Goal: Information Seeking & Learning: Learn about a topic

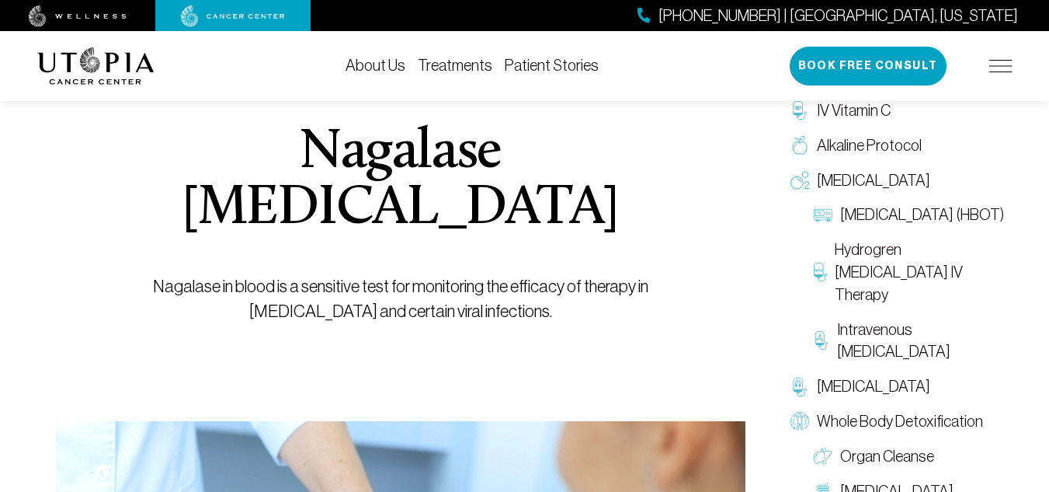
scroll to position [155, 0]
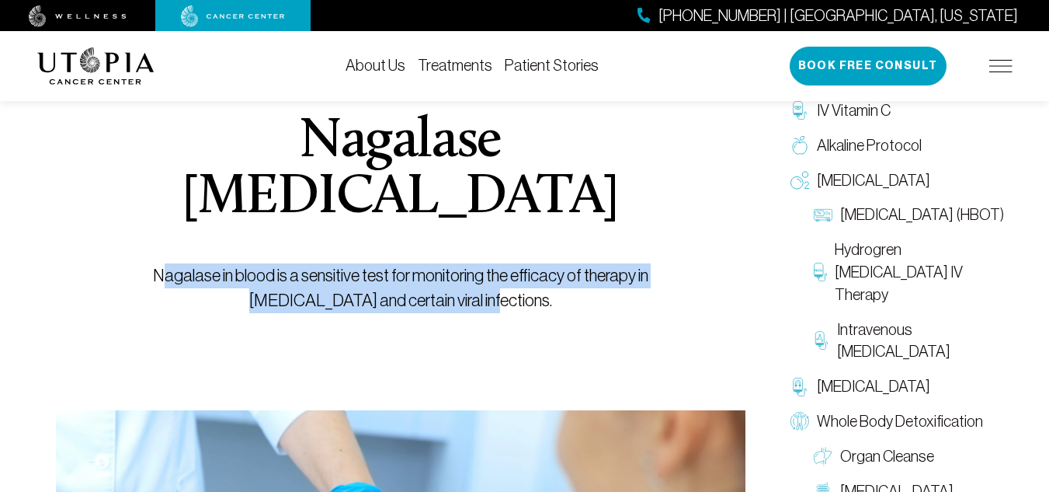
drag, startPoint x: 118, startPoint y: 244, endPoint x: 476, endPoint y: 269, distance: 358.9
click at [476, 269] on p "Nagalase in blood is a sensitive test for monitoring the efficacy of therapy in…" at bounding box center [400, 288] width 619 height 50
copy p "agalase in blood is a sensitive test for monitoring the efficacy of therapy in …"
drag, startPoint x: 406, startPoint y: 332, endPoint x: 387, endPoint y: 331, distance: 19.4
click at [406, 332] on div "Nagalase [MEDICAL_DATA] Nagalase in blood is a sensitive test for monitoring th…" at bounding box center [400, 163] width 619 height 496
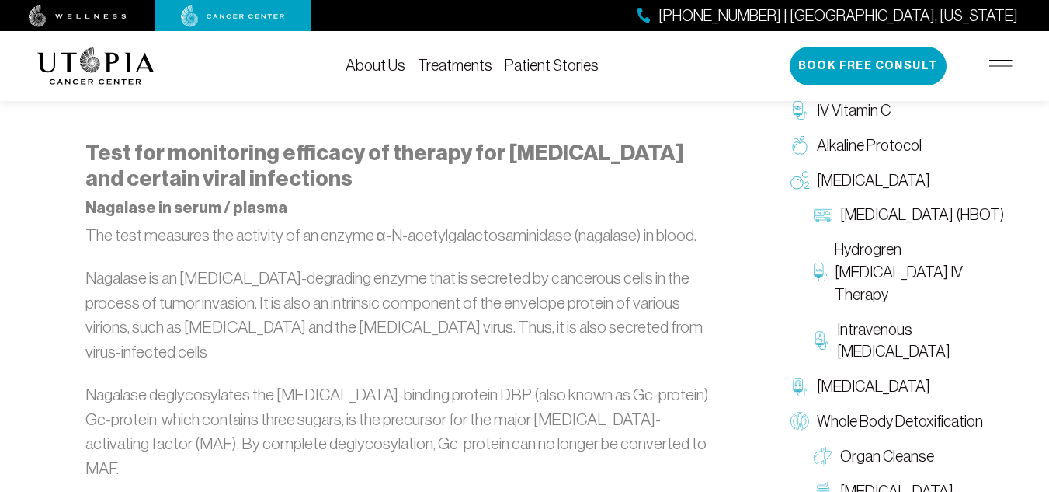
scroll to position [932, 0]
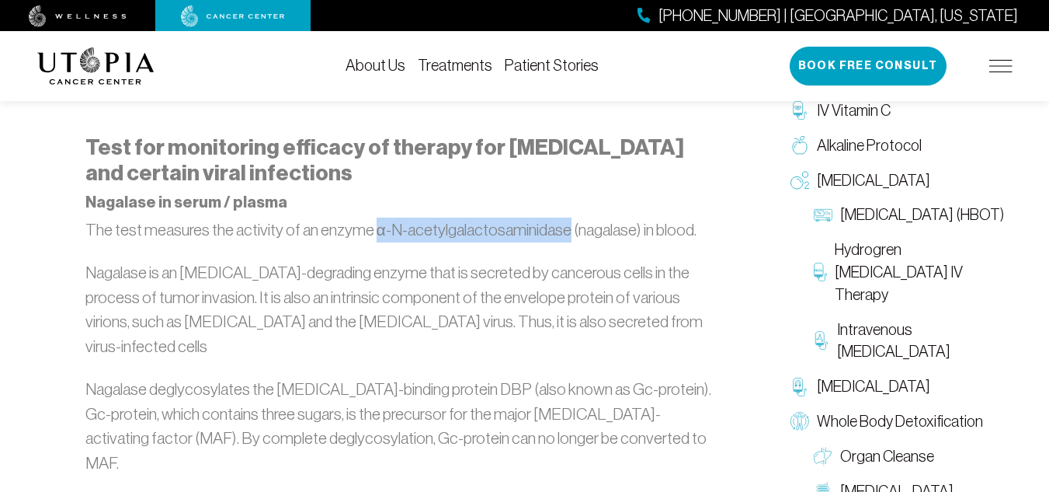
drag, startPoint x: 377, startPoint y: 221, endPoint x: 568, endPoint y: 219, distance: 190.3
click at [568, 219] on p "The test measures the activity of an enzyme α-N-acetylgalactosaminidase (nagala…" at bounding box center [400, 229] width 631 height 25
copy p "α-N-acetylgalactosaminidase"
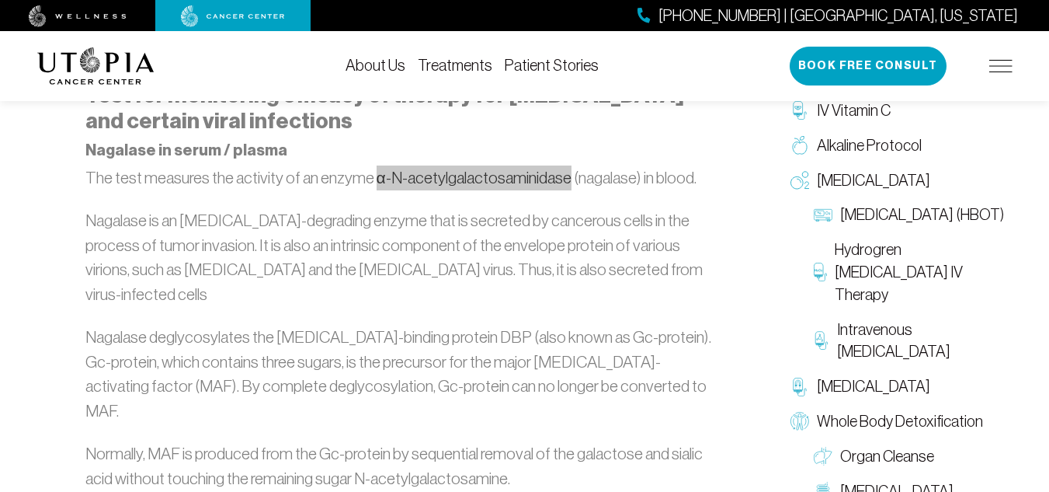
scroll to position [958, 0]
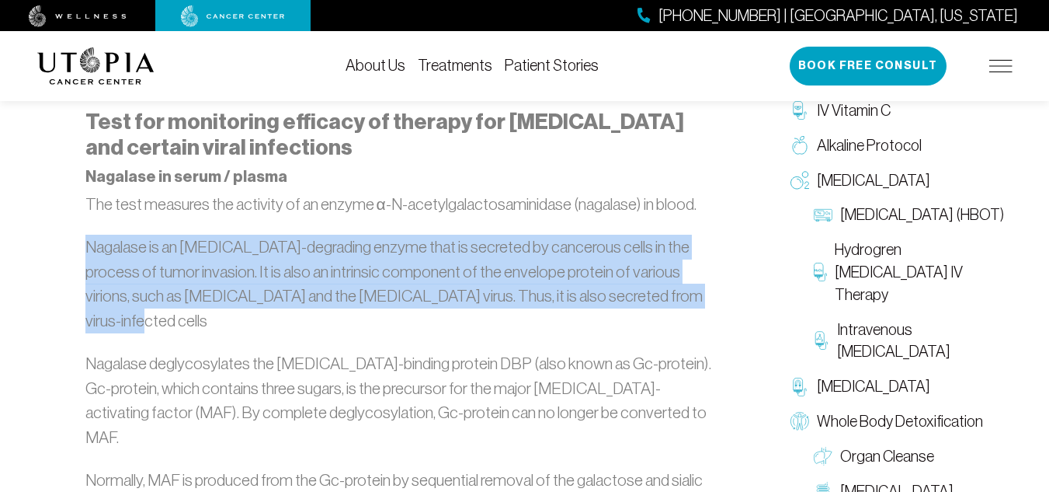
drag, startPoint x: 94, startPoint y: 241, endPoint x: 668, endPoint y: 287, distance: 575.8
click at [668, 287] on p "Nagalase is an [MEDICAL_DATA]-degrading enzyme that is secreted by cancerous ce…" at bounding box center [400, 284] width 631 height 98
copy p "Nagalase is an [MEDICAL_DATA]-degrading enzyme that is secreted by cancerous ce…"
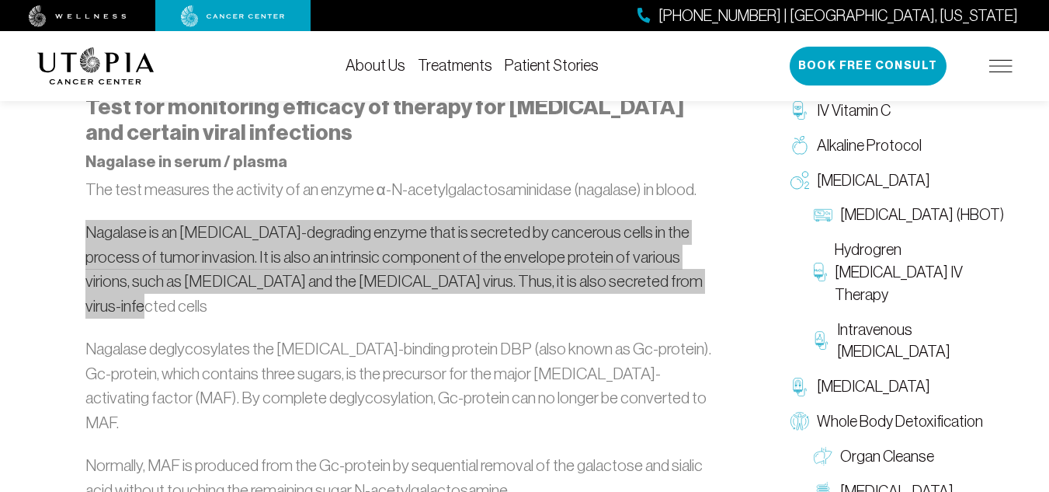
scroll to position [984, 0]
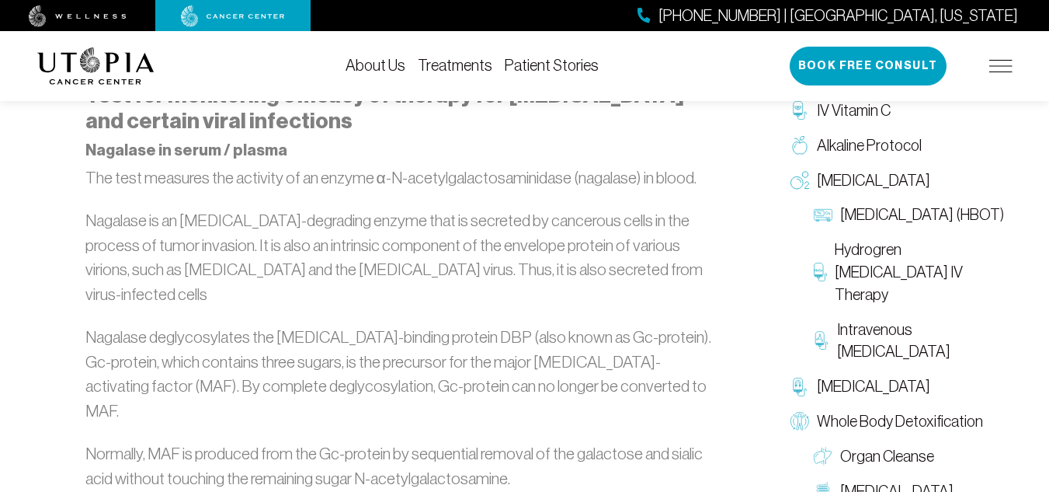
click at [384, 169] on p "The test measures the activity of an enzyme α-N-acetylgalactosaminidase (nagala…" at bounding box center [400, 177] width 631 height 25
drag, startPoint x: 379, startPoint y: 169, endPoint x: 564, endPoint y: 169, distance: 184.8
click at [564, 169] on p "The test measures the activity of an enzyme α-N-acetylgalactosaminidase (nagala…" at bounding box center [400, 177] width 631 height 25
copy p "α-N-acetylgalactosaminidas"
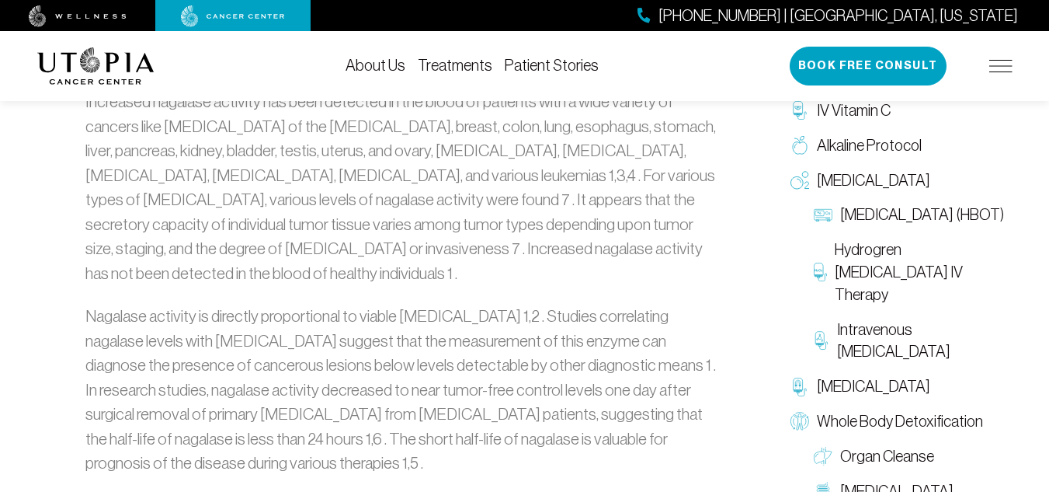
scroll to position [1476, 0]
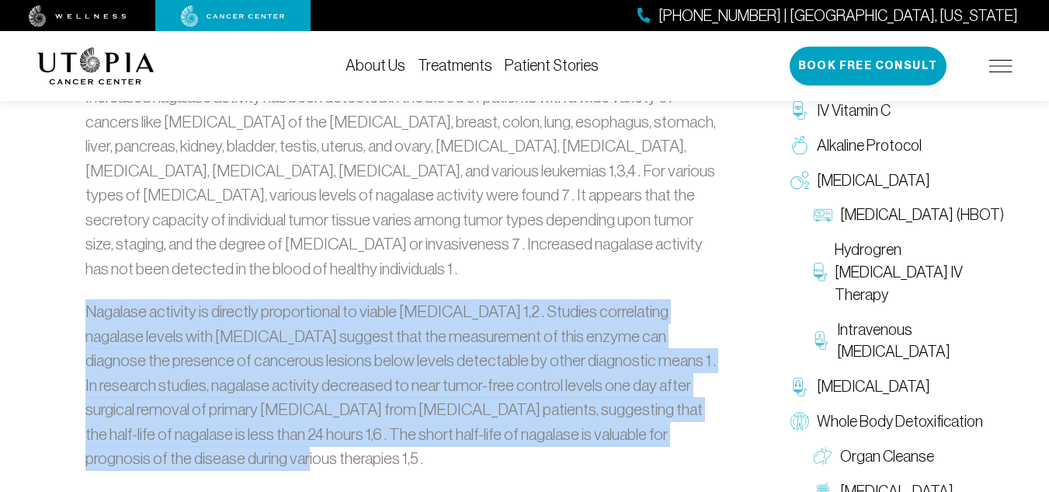
drag, startPoint x: 92, startPoint y: 279, endPoint x: 235, endPoint y: 430, distance: 208.8
click at [235, 430] on p "Nagalase activity is directly proportional to viable [MEDICAL_DATA] 1,2 . Studi…" at bounding box center [400, 385] width 631 height 172
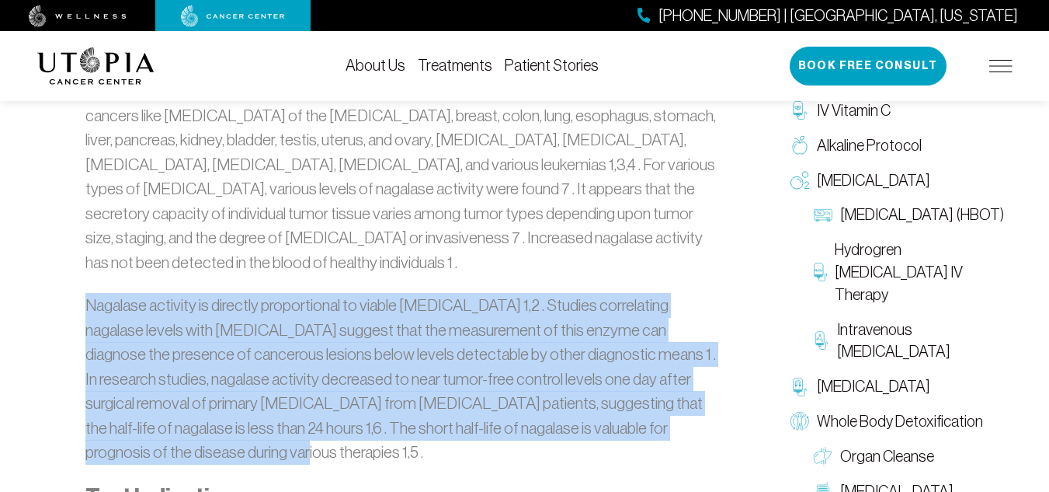
scroll to position [1501, 0]
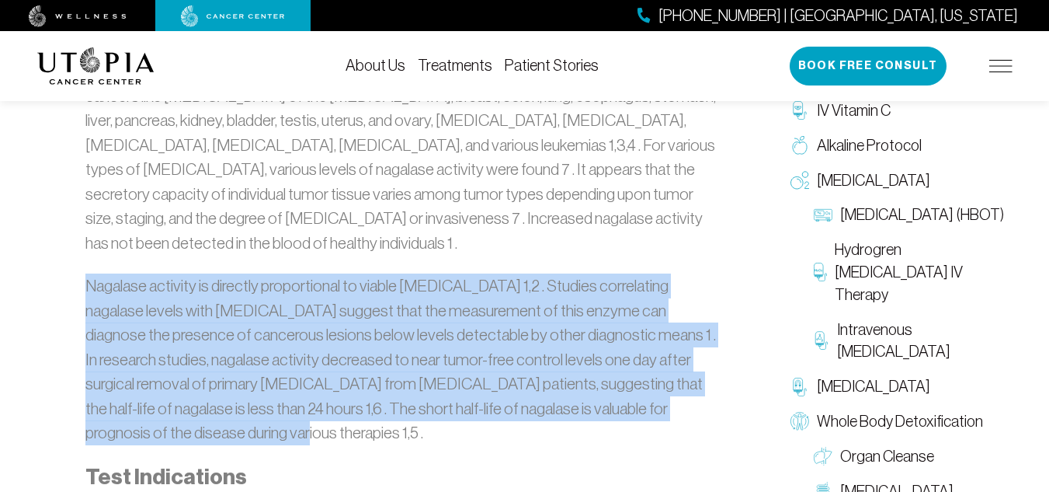
copy p "Nagalase activity is directly proportional to viable [MEDICAL_DATA] 1,2 . Studi…"
click at [283, 384] on p "Nagalase activity is directly proportional to viable [MEDICAL_DATA] 1,2 . Studi…" at bounding box center [400, 359] width 631 height 172
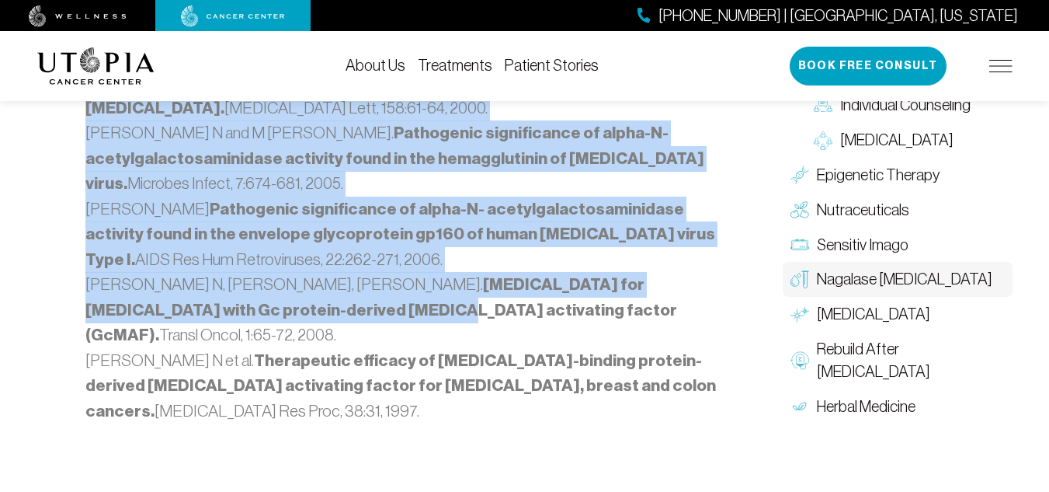
scroll to position [2330, 0]
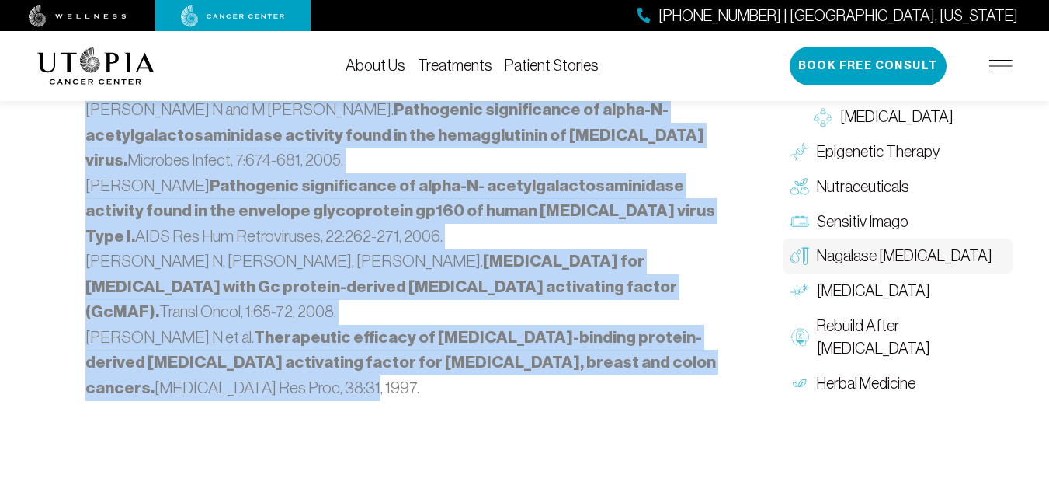
drag, startPoint x: 95, startPoint y: 182, endPoint x: 316, endPoint y: 371, distance: 291.4
copy ol "[PERSON_NAME] M, [PERSON_NAME], N [PERSON_NAME]. The value of serum alpha-N- ac…"
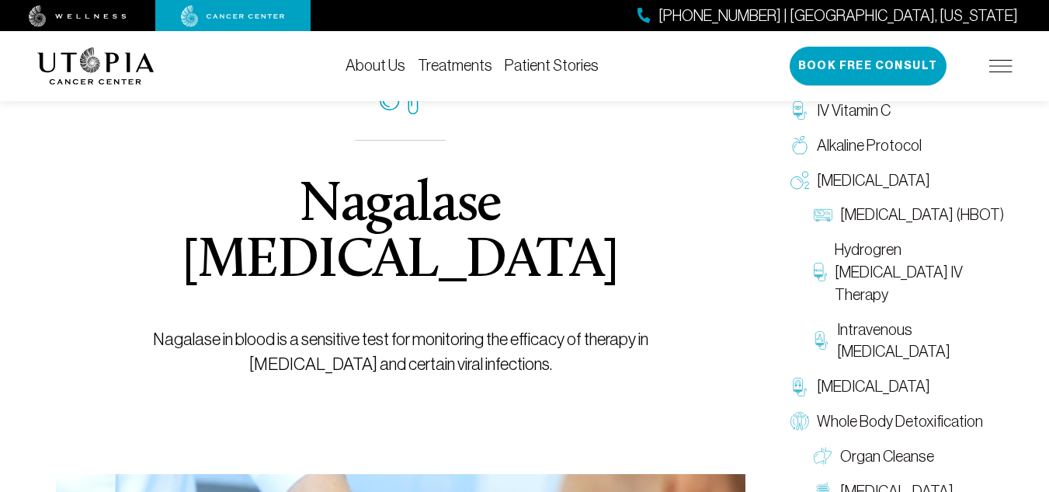
scroll to position [0, 0]
